Goal: Task Accomplishment & Management: Manage account settings

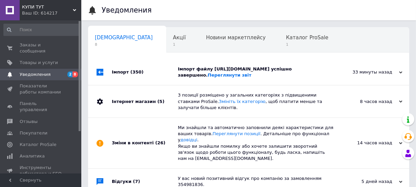
scroll to position [0, 3]
click at [170, 42] on span "1" at bounding box center [176, 44] width 13 height 5
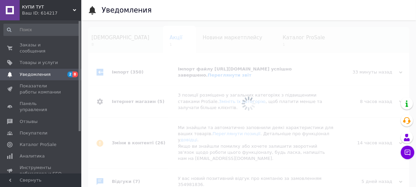
scroll to position [0, 14]
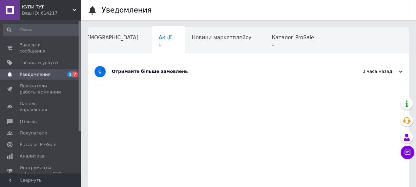
click at [159, 73] on div "Отримайте більше замовлень" at bounding box center [223, 72] width 223 height 6
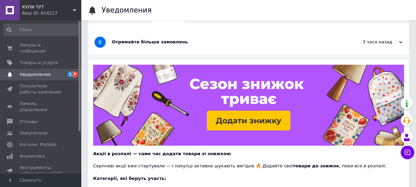
scroll to position [2, 0]
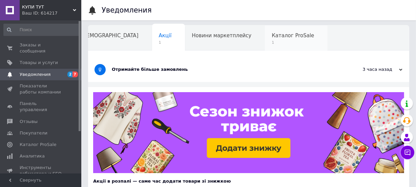
click at [265, 39] on div "Каталог ProSale 1" at bounding box center [296, 38] width 63 height 26
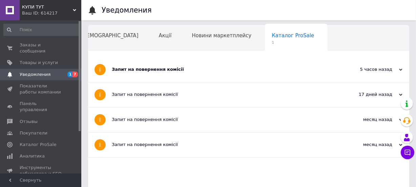
click at [202, 71] on div "Запит на повернення комісії" at bounding box center [223, 69] width 223 height 6
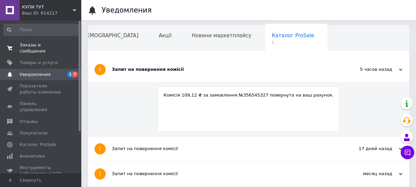
click at [42, 45] on span "Заказы и сообщения" at bounding box center [41, 48] width 43 height 12
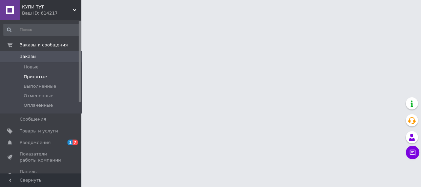
click at [28, 77] on span "Принятые" at bounding box center [35, 77] width 23 height 6
